Goal: Check status: Check status

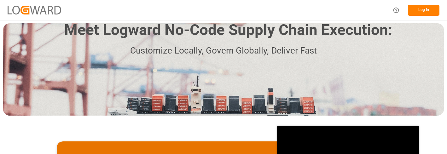
click at [427, 8] on button "Log In" at bounding box center [424, 10] width 32 height 11
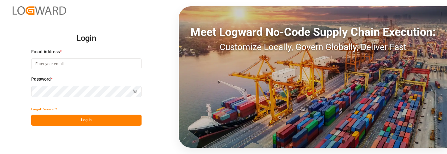
type input "[PERSON_NAME][EMAIL_ADDRESS][PERSON_NAME][DOMAIN_NAME]"
click at [103, 120] on button "Log In" at bounding box center [86, 120] width 110 height 11
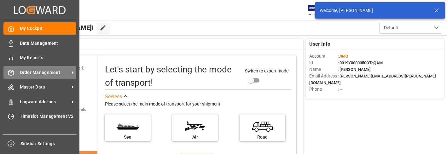
click at [44, 72] on span "Order Management" at bounding box center [45, 72] width 50 height 7
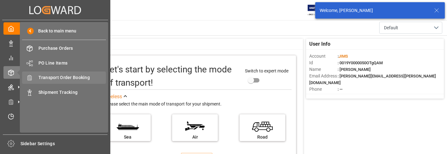
click at [77, 76] on span "Transport Order Booking" at bounding box center [72, 77] width 68 height 7
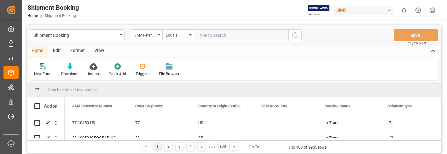
click at [218, 35] on input "text" at bounding box center [241, 35] width 95 height 12
type input "22-10386-GB"
click at [294, 36] on icon "search button" at bounding box center [295, 36] width 8 height 8
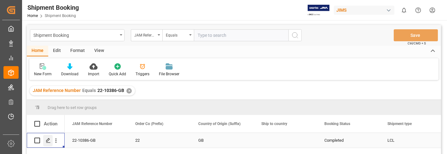
click at [48, 141] on icon "Press SPACE to select this row." at bounding box center [48, 140] width 5 height 5
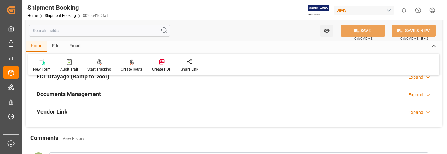
scroll to position [189, 0]
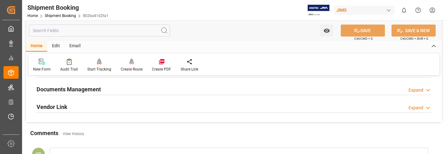
click at [417, 90] on div "Expand" at bounding box center [415, 90] width 15 height 7
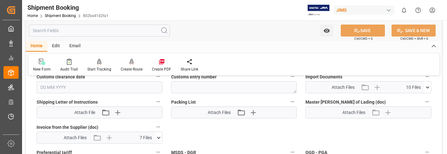
scroll to position [315, 0]
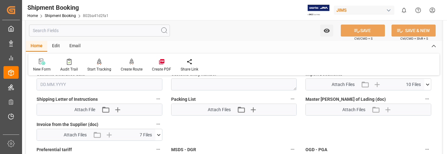
click at [428, 85] on icon at bounding box center [427, 84] width 7 height 7
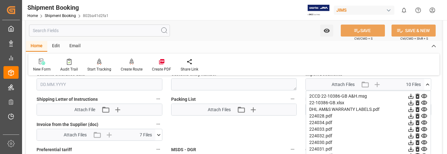
scroll to position [347, 0]
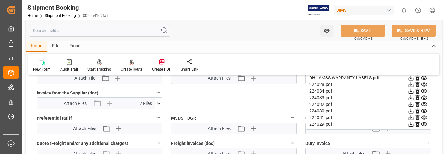
click at [410, 85] on icon at bounding box center [410, 84] width 5 height 5
click at [411, 124] on icon at bounding box center [410, 124] width 5 height 5
click at [410, 110] on icon at bounding box center [410, 111] width 7 height 7
click at [411, 119] on icon at bounding box center [410, 117] width 7 height 7
click at [411, 103] on icon at bounding box center [410, 104] width 5 height 5
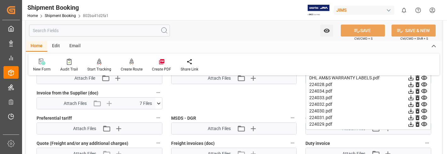
click at [411, 97] on icon at bounding box center [410, 97] width 5 height 5
click at [411, 91] on icon at bounding box center [410, 91] width 5 height 5
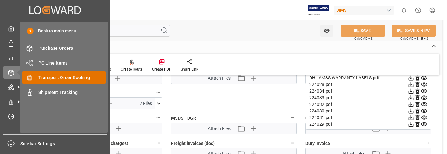
click at [65, 78] on span "Transport Order Booking" at bounding box center [72, 77] width 68 height 7
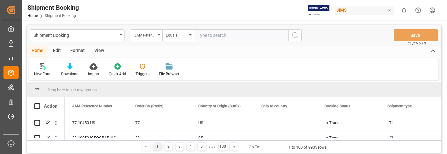
click at [212, 35] on input "text" at bounding box center [241, 35] width 95 height 12
type input "22-10624-[GEOGRAPHIC_DATA]"
click at [296, 35] on icon "search button" at bounding box center [295, 36] width 8 height 8
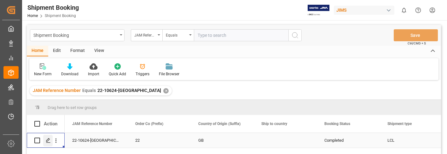
click at [49, 140] on icon "Press SPACE to select this row." at bounding box center [48, 140] width 5 height 5
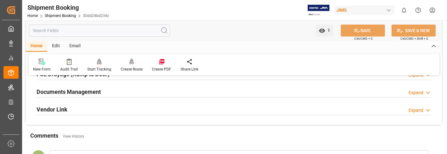
scroll to position [189, 0]
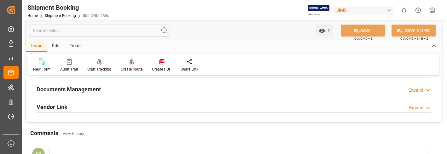
click at [416, 90] on div "Expand" at bounding box center [415, 90] width 15 height 7
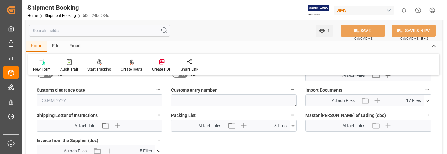
scroll to position [315, 0]
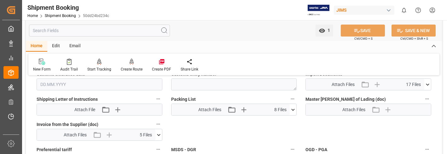
click at [428, 83] on icon at bounding box center [427, 84] width 7 height 7
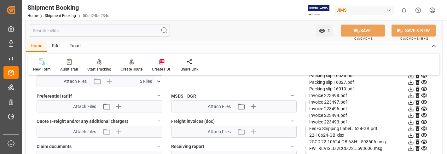
scroll to position [378, 0]
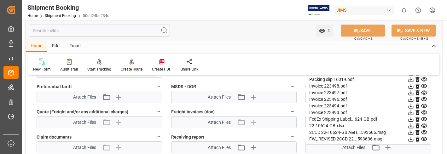
click at [411, 106] on icon at bounding box center [410, 106] width 5 height 5
click at [411, 91] on icon at bounding box center [410, 92] width 7 height 7
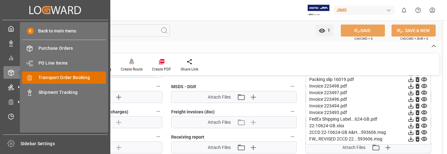
click at [84, 73] on div "Transport Order Booking Transport Order Booking" at bounding box center [64, 78] width 84 height 12
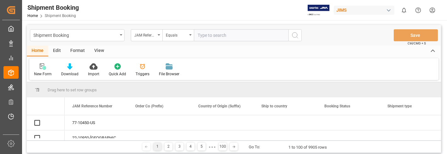
click at [210, 33] on input "text" at bounding box center [241, 35] width 95 height 12
type input "22-9328-CN"
click at [294, 37] on icon "search button" at bounding box center [295, 36] width 8 height 8
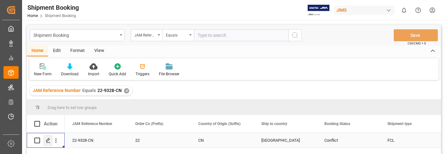
click at [46, 141] on icon "Press SPACE to select this row." at bounding box center [48, 140] width 5 height 5
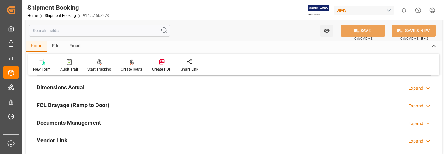
scroll to position [158, 0]
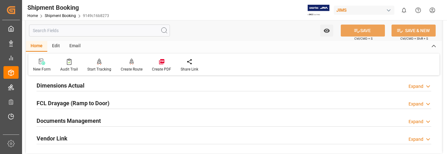
click at [419, 122] on div "Expand" at bounding box center [415, 121] width 15 height 7
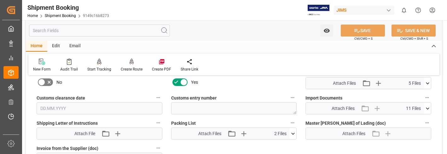
scroll to position [315, 0]
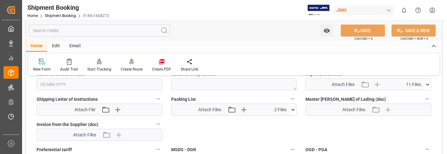
click at [427, 83] on icon at bounding box center [427, 84] width 7 height 7
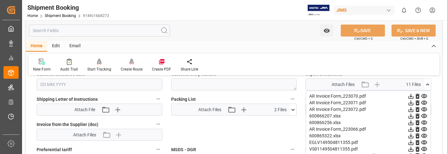
click at [412, 129] on icon at bounding box center [410, 129] width 7 height 7
click at [410, 116] on icon at bounding box center [410, 116] width 7 height 7
click at [409, 96] on icon at bounding box center [410, 96] width 7 height 7
click at [410, 101] on icon at bounding box center [410, 103] width 7 height 7
click at [411, 111] on icon at bounding box center [410, 109] width 7 height 7
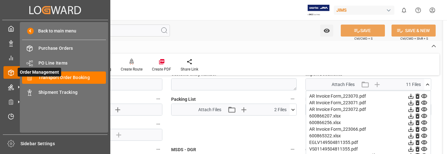
click at [13, 74] on icon at bounding box center [18, 72] width 13 height 13
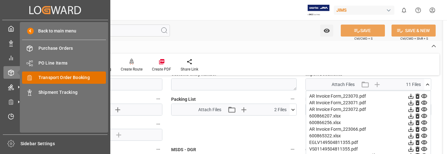
click at [89, 74] on div "Transport Order Booking Transport Order Booking" at bounding box center [64, 78] width 84 height 12
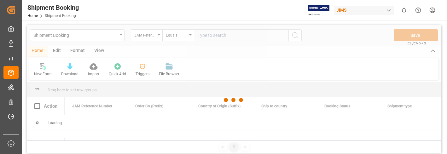
click at [218, 36] on div at bounding box center [234, 100] width 414 height 150
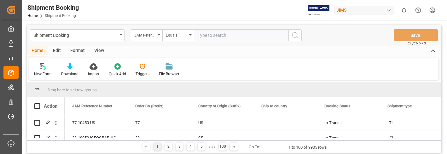
click at [218, 36] on input "text" at bounding box center [241, 35] width 95 height 12
type input "22-10144-MY"
click at [295, 35] on icon "search button" at bounding box center [295, 36] width 8 height 8
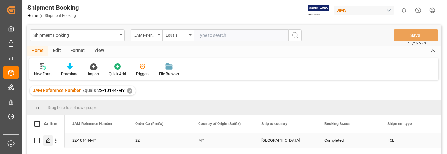
click at [48, 139] on icon "Press SPACE to select this row." at bounding box center [48, 140] width 5 height 5
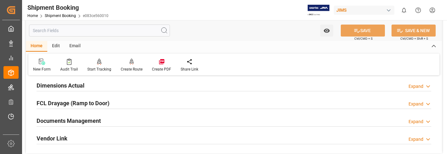
scroll to position [189, 0]
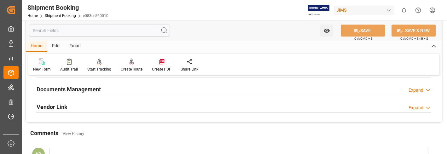
click at [422, 89] on div "Expand" at bounding box center [415, 90] width 15 height 7
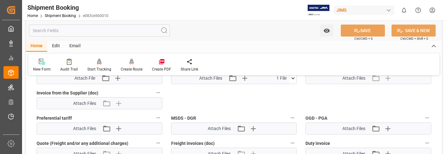
scroll to position [315, 0]
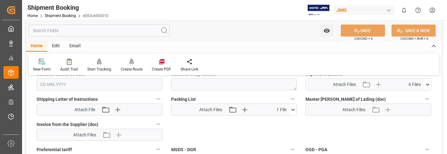
click at [426, 83] on icon at bounding box center [427, 84] width 7 height 7
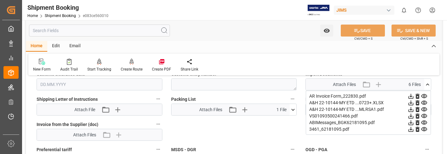
click at [411, 97] on icon at bounding box center [410, 96] width 5 height 5
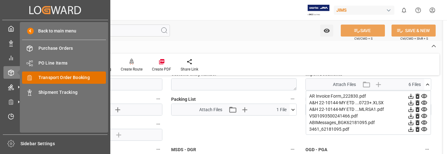
click at [85, 76] on span "Transport Order Booking" at bounding box center [72, 77] width 68 height 7
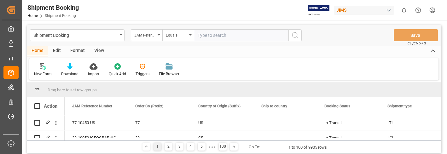
click at [226, 35] on input "text" at bounding box center [241, 35] width 95 height 12
type input "22-10560-GB"
click at [296, 37] on icon "search button" at bounding box center [295, 36] width 8 height 8
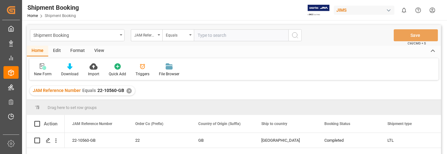
scroll to position [32, 0]
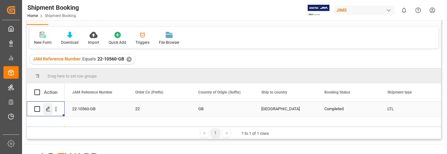
click at [50, 109] on icon "Press SPACE to select this row." at bounding box center [48, 108] width 5 height 5
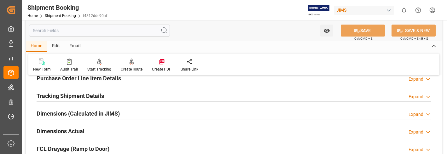
scroll to position [189, 0]
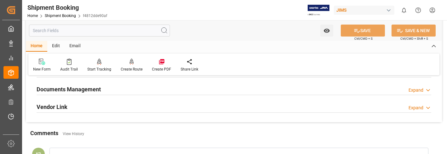
click at [423, 90] on div "Expand" at bounding box center [419, 90] width 23 height 7
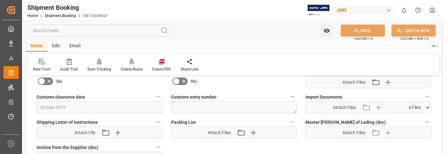
scroll to position [315, 0]
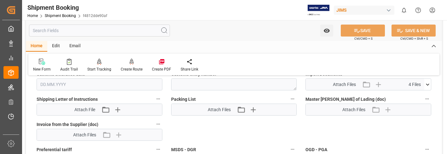
click at [427, 85] on icon at bounding box center [427, 84] width 7 height 7
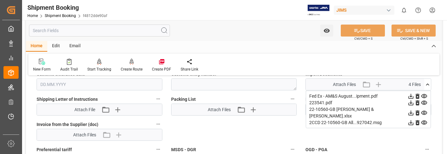
click at [411, 102] on icon at bounding box center [410, 103] width 7 height 7
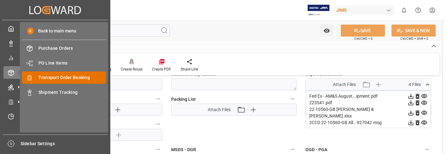
click at [64, 76] on span "Transport Order Booking" at bounding box center [72, 77] width 68 height 7
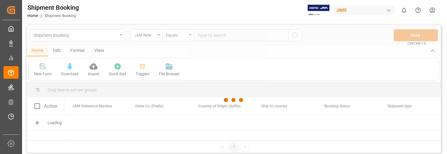
click at [221, 35] on div at bounding box center [234, 100] width 414 height 150
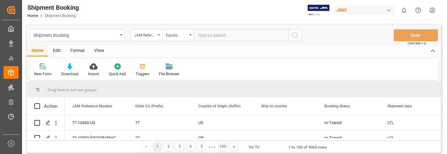
click at [221, 35] on input "text" at bounding box center [241, 35] width 95 height 12
type input "22-10672-my"
click at [293, 35] on icon "search button" at bounding box center [295, 36] width 8 height 8
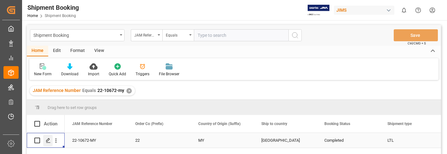
click at [47, 141] on polygon "Press SPACE to select this row." at bounding box center [47, 140] width 3 height 3
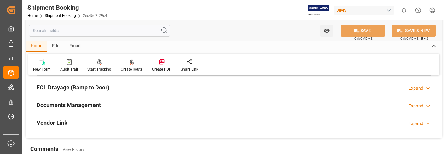
scroll to position [189, 0]
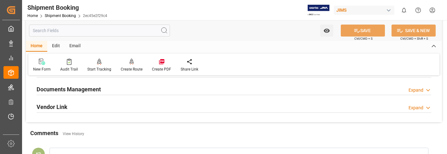
click at [423, 89] on div "Expand" at bounding box center [419, 90] width 23 height 7
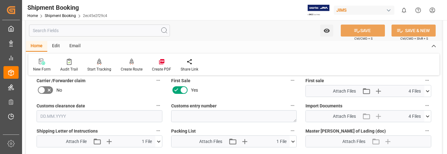
scroll to position [284, 0]
click at [428, 115] on icon at bounding box center [427, 116] width 7 height 7
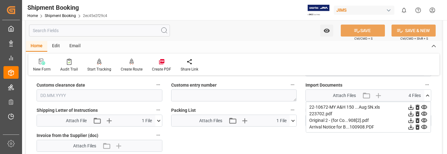
scroll to position [315, 0]
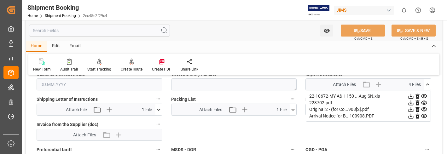
click at [410, 103] on icon at bounding box center [410, 103] width 5 height 5
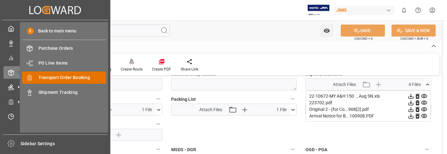
click at [52, 74] on span "Transport Order Booking" at bounding box center [72, 77] width 68 height 7
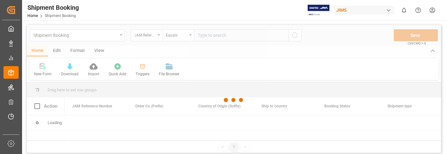
click at [220, 36] on div at bounding box center [234, 100] width 414 height 150
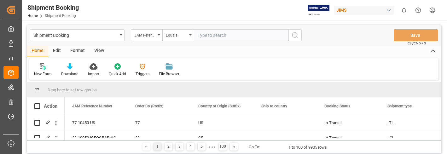
click at [220, 36] on input "text" at bounding box center [241, 35] width 95 height 12
type input "22-10750-gb"
click at [294, 37] on icon "search button" at bounding box center [295, 36] width 8 height 8
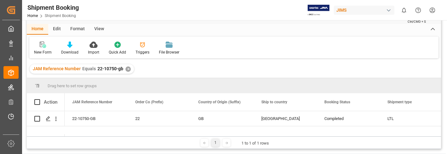
scroll to position [63, 0]
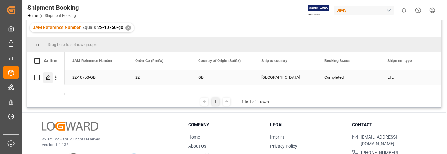
click at [48, 78] on polygon "Press SPACE to select this row." at bounding box center [47, 77] width 3 height 3
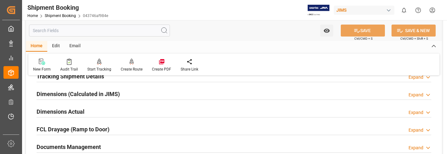
scroll to position [158, 0]
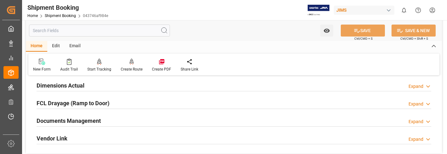
click at [421, 121] on div "Expand" at bounding box center [415, 121] width 15 height 7
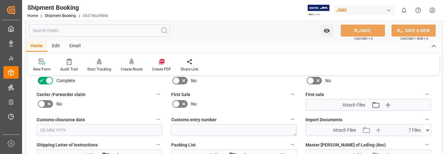
scroll to position [284, 0]
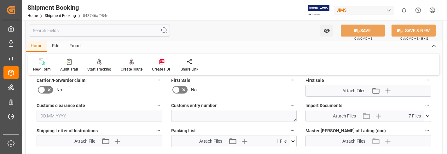
click at [428, 116] on icon at bounding box center [427, 116] width 7 height 7
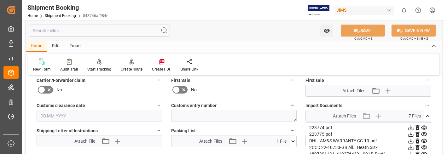
scroll to position [315, 0]
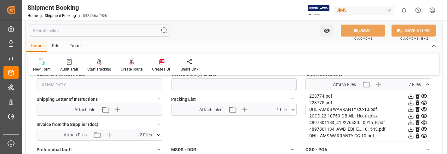
click at [411, 96] on icon at bounding box center [410, 96] width 5 height 5
click at [410, 103] on icon at bounding box center [410, 103] width 5 height 5
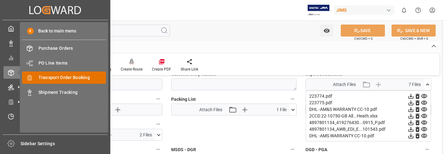
click at [66, 75] on span "Transport Order Booking" at bounding box center [72, 77] width 68 height 7
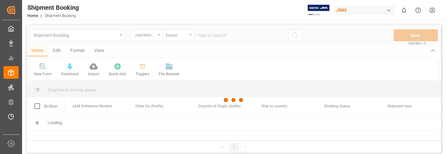
click at [211, 37] on div at bounding box center [234, 100] width 414 height 150
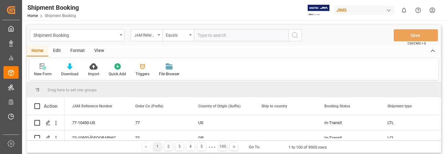
click at [211, 36] on input "text" at bounding box center [241, 35] width 95 height 12
type input "22-9893-[GEOGRAPHIC_DATA]"
click at [297, 35] on icon "search button" at bounding box center [295, 36] width 8 height 8
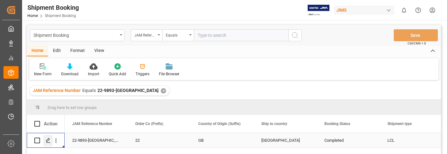
click at [49, 139] on polygon "Press SPACE to select this row." at bounding box center [47, 140] width 3 height 3
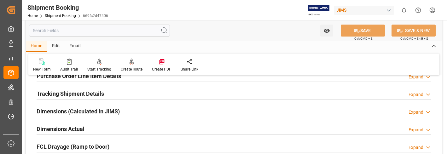
scroll to position [158, 0]
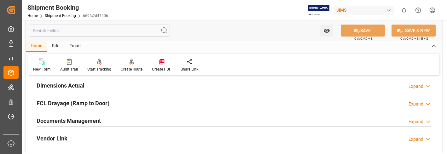
click at [421, 122] on div "Expand" at bounding box center [415, 121] width 15 height 7
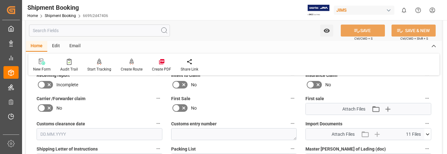
scroll to position [284, 0]
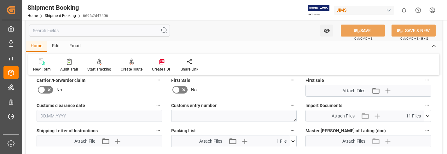
click at [428, 116] on icon at bounding box center [427, 116] width 7 height 7
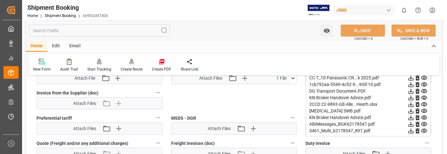
scroll to position [315, 0]
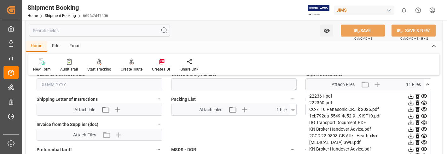
click at [410, 102] on icon at bounding box center [410, 103] width 7 height 7
click at [410, 96] on icon at bounding box center [410, 96] width 5 height 5
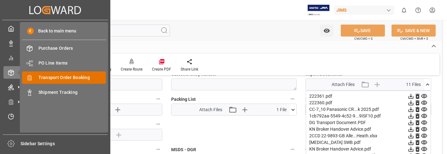
click at [58, 79] on span "Transport Order Booking" at bounding box center [72, 77] width 68 height 7
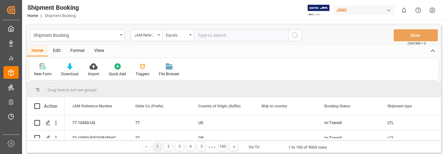
click at [236, 36] on input "text" at bounding box center [241, 35] width 95 height 12
type input "22-9895-MY"
click at [296, 36] on icon "search button" at bounding box center [295, 36] width 8 height 8
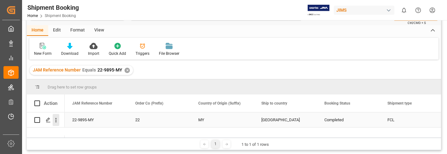
scroll to position [32, 0]
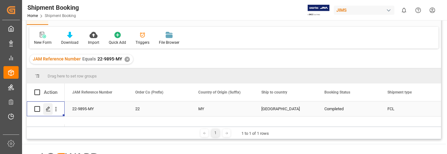
click at [48, 107] on icon "Press SPACE to select this row." at bounding box center [48, 108] width 5 height 5
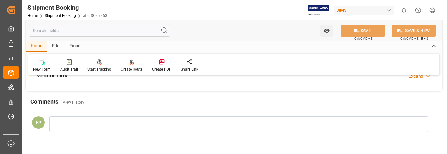
scroll to position [189, 0]
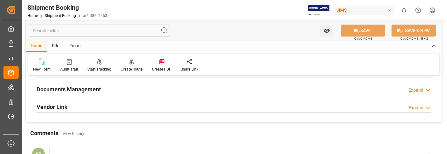
click at [426, 89] on icon at bounding box center [428, 90] width 6 height 7
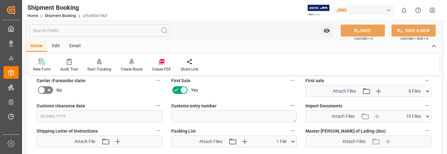
scroll to position [284, 0]
click at [427, 115] on icon at bounding box center [427, 116] width 7 height 7
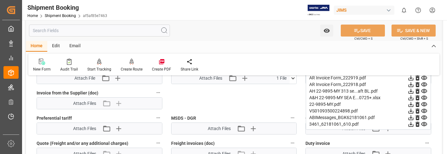
scroll to position [315, 0]
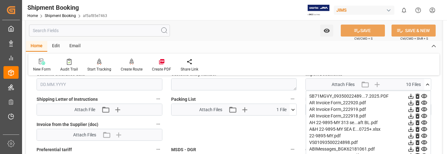
click at [410, 116] on icon at bounding box center [410, 116] width 7 height 7
click at [411, 110] on icon at bounding box center [410, 109] width 5 height 5
click at [410, 103] on icon at bounding box center [410, 103] width 5 height 5
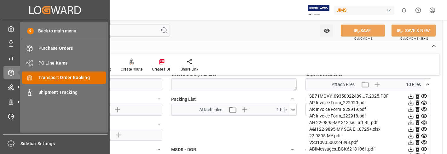
click at [52, 77] on span "Transport Order Booking" at bounding box center [72, 77] width 68 height 7
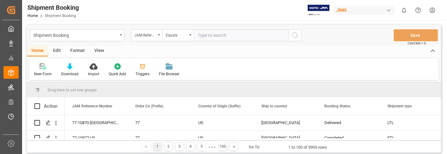
click at [215, 35] on input "text" at bounding box center [241, 35] width 95 height 12
type input "22-9896-MY"
click at [294, 37] on icon "search button" at bounding box center [295, 36] width 8 height 8
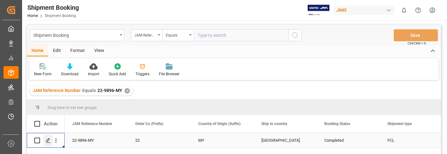
click at [48, 139] on icon "Press SPACE to select this row." at bounding box center [48, 140] width 5 height 5
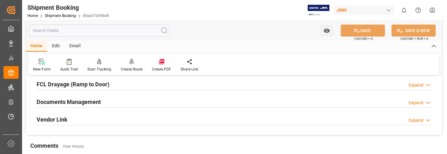
scroll to position [189, 0]
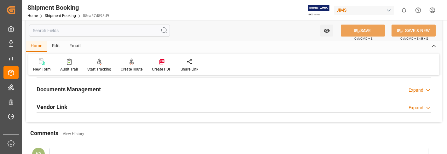
click at [418, 90] on div "Expand" at bounding box center [415, 90] width 15 height 7
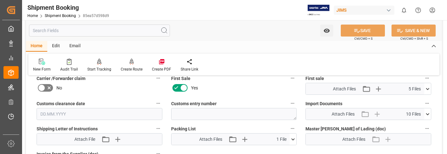
scroll to position [315, 0]
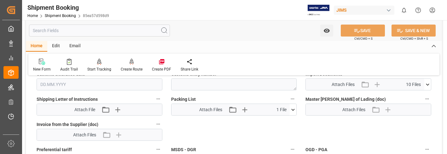
click at [428, 84] on icon at bounding box center [427, 84] width 3 height 2
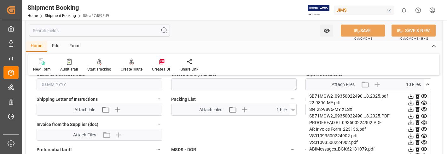
scroll to position [347, 0]
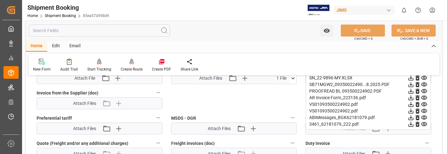
click at [410, 98] on icon at bounding box center [410, 98] width 7 height 7
click at [332, 139] on label "Duty invoice" at bounding box center [368, 143] width 126 height 9
click at [423, 139] on button "Duty invoice" at bounding box center [427, 143] width 8 height 8
click at [433, 10] on div at bounding box center [223, 77] width 447 height 154
click at [432, 11] on html "Created by potrace 1.15, written by [PERSON_NAME] [DATE]-[DATE] Created by potr…" at bounding box center [223, 77] width 447 height 154
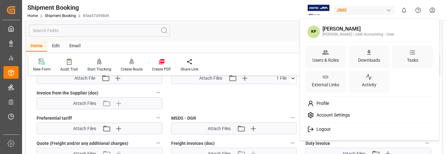
click at [322, 129] on span "Logout" at bounding box center [322, 130] width 17 height 6
